Goal: Task Accomplishment & Management: Complete application form

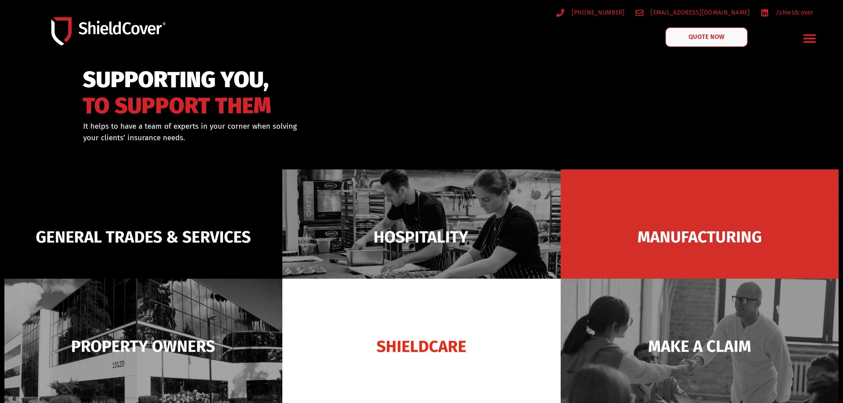
click at [703, 42] on link "QUOTE NOW" at bounding box center [706, 36] width 82 height 19
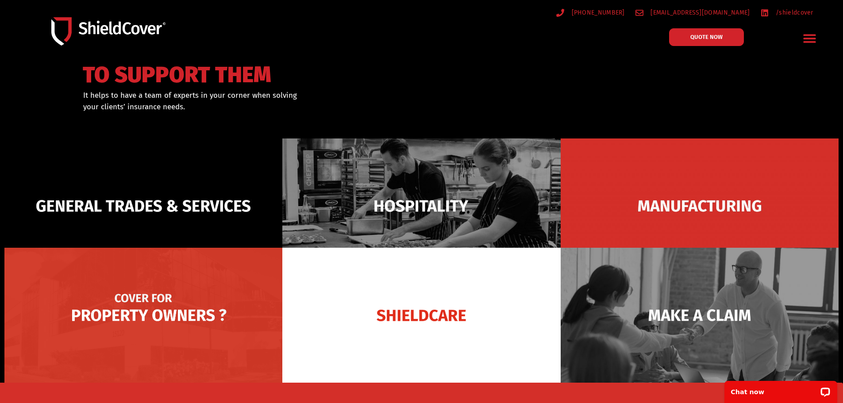
scroll to position [44, 0]
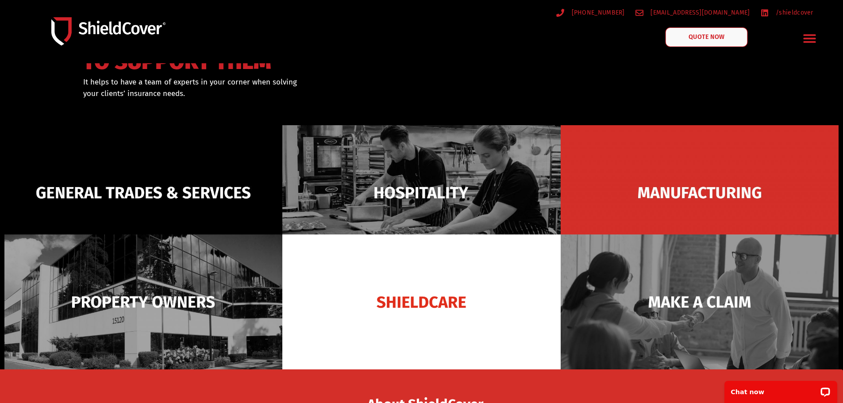
click at [711, 38] on span "QUOTE NOW" at bounding box center [705, 37] width 35 height 6
